Goal: Obtain resource: Obtain resource

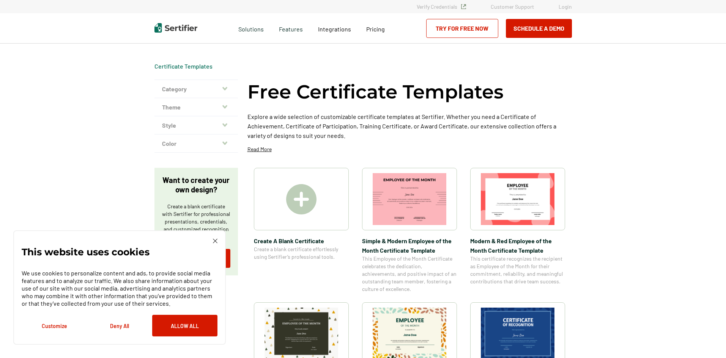
click at [314, 198] on img at bounding box center [301, 199] width 30 height 30
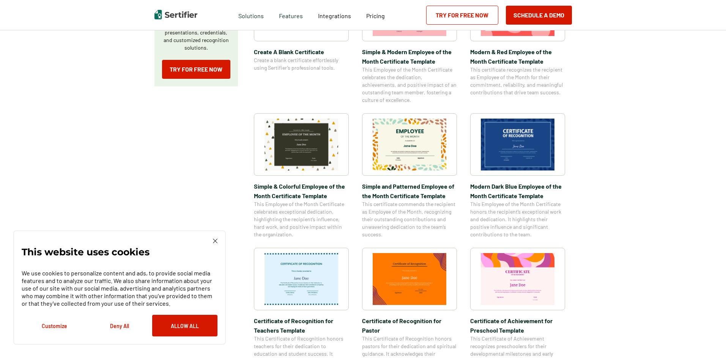
scroll to position [190, 0]
click at [507, 156] on img at bounding box center [518, 144] width 74 height 52
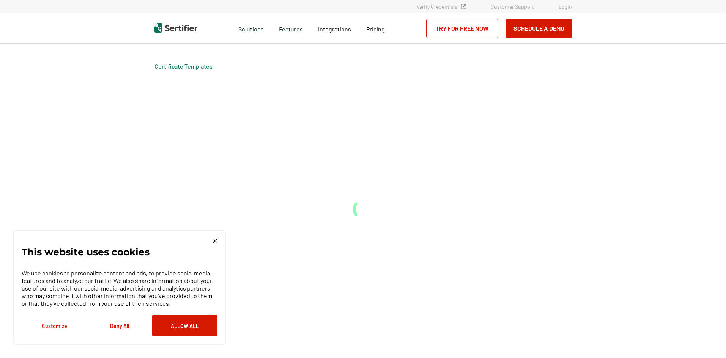
click at [507, 156] on div "Certificate Templates" at bounding box center [362, 201] width 455 height 315
